Goal: Information Seeking & Learning: Understand process/instructions

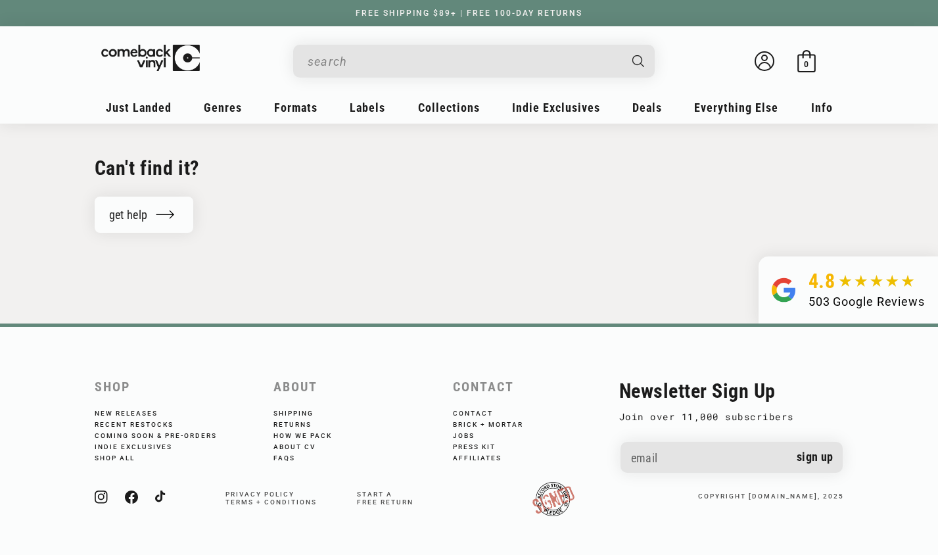
scroll to position [901, 0]
click at [282, 410] on link "Shipping" at bounding box center [303, 414] width 58 height 8
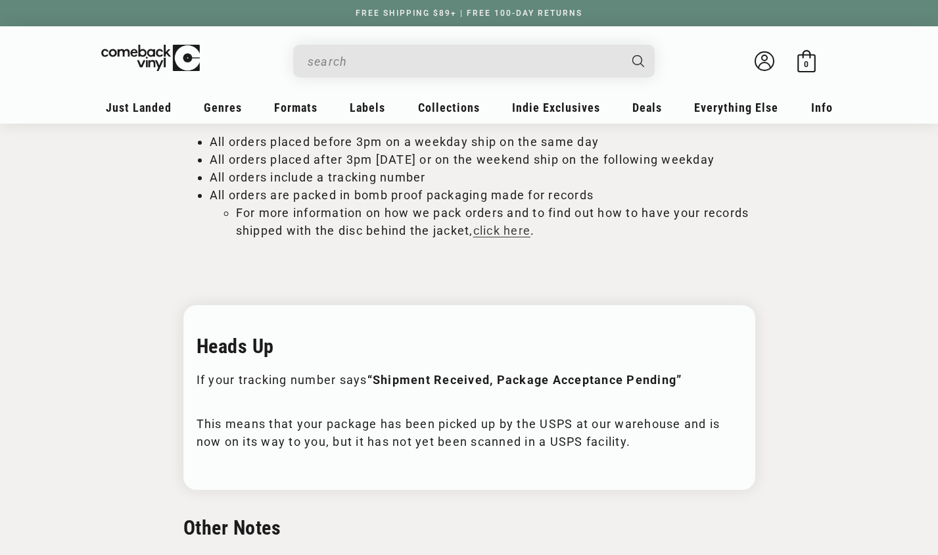
scroll to position [494, 0]
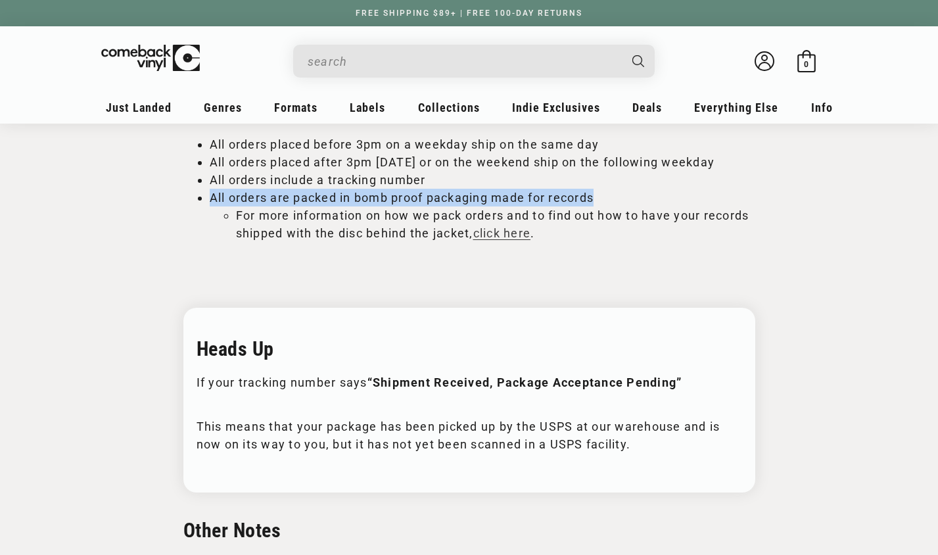
drag, startPoint x: 216, startPoint y: 267, endPoint x: 615, endPoint y: 264, distance: 398.5
click at [615, 206] on li "All orders are packed in bomb proof packaging made for records" at bounding box center [483, 198] width 546 height 18
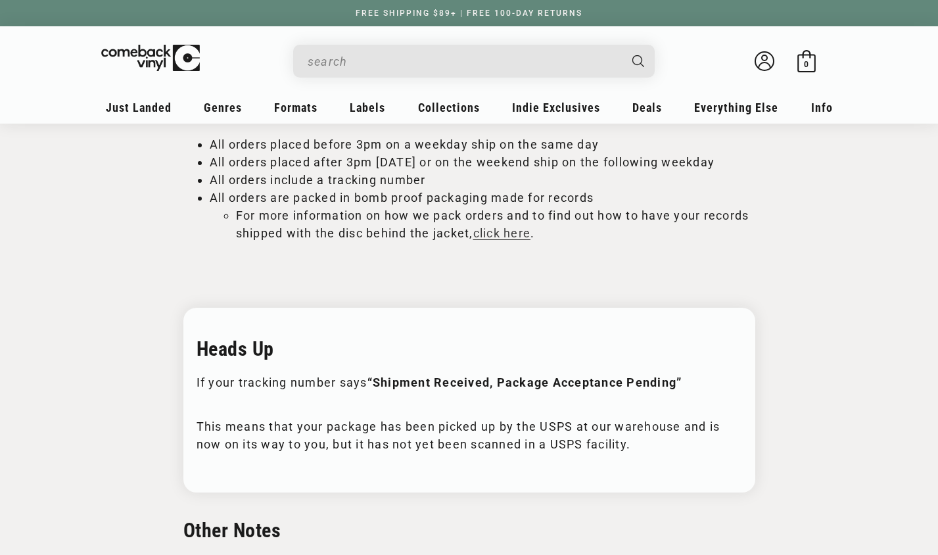
click at [595, 281] on h2 at bounding box center [469, 269] width 572 height 23
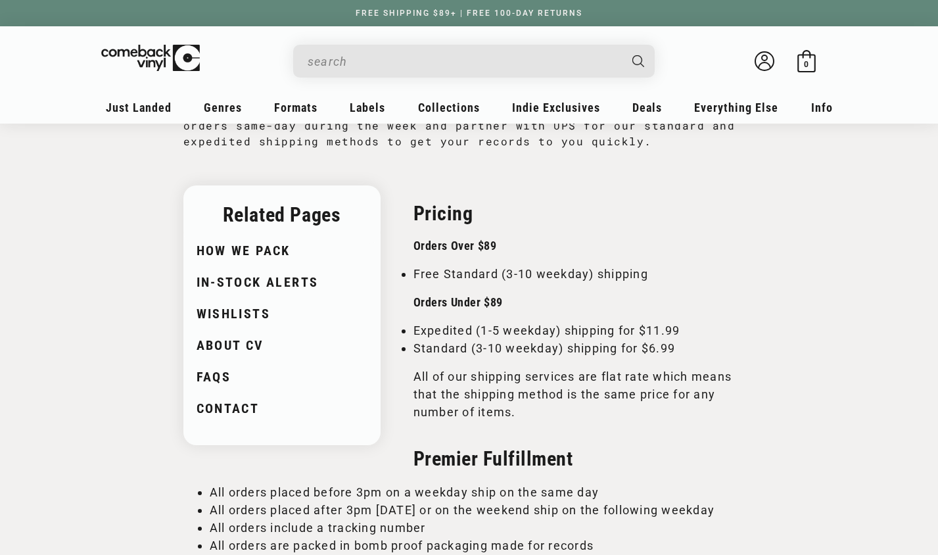
scroll to position [148, 0]
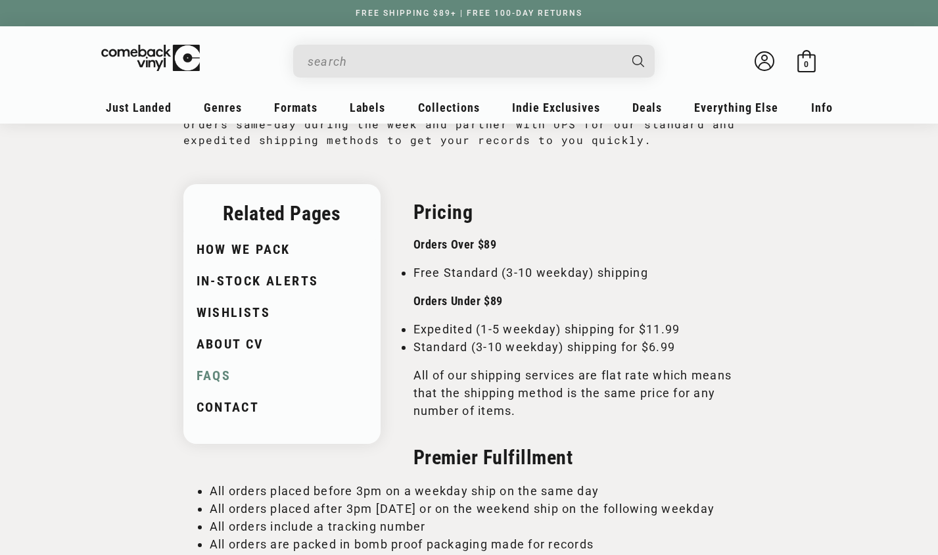
click at [217, 383] on link "FAQs" at bounding box center [281, 374] width 168 height 18
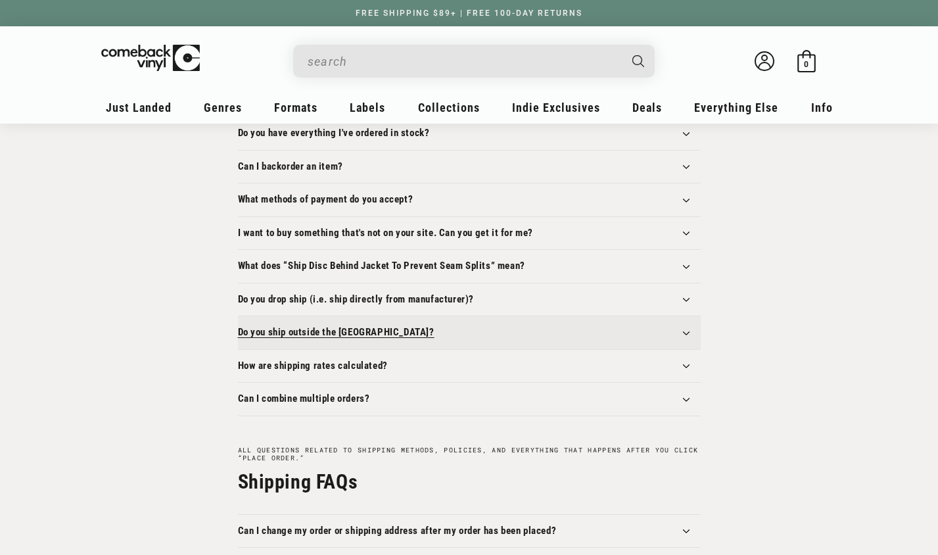
scroll to position [329, 0]
click at [238, 339] on h3 "Do you ship outside the [GEOGRAPHIC_DATA]?" at bounding box center [336, 331] width 197 height 13
